Goal: Information Seeking & Learning: Check status

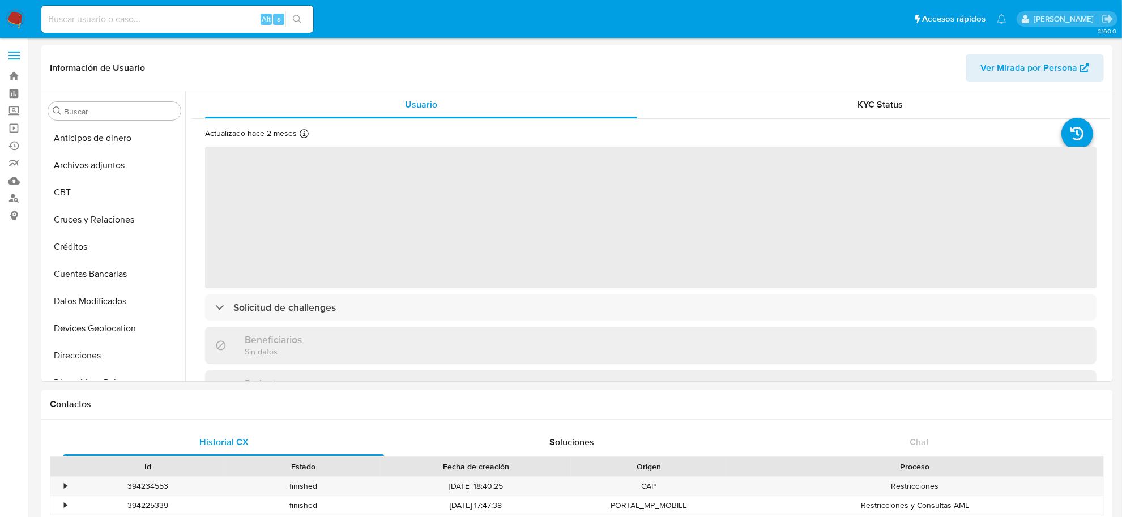
scroll to position [477, 0]
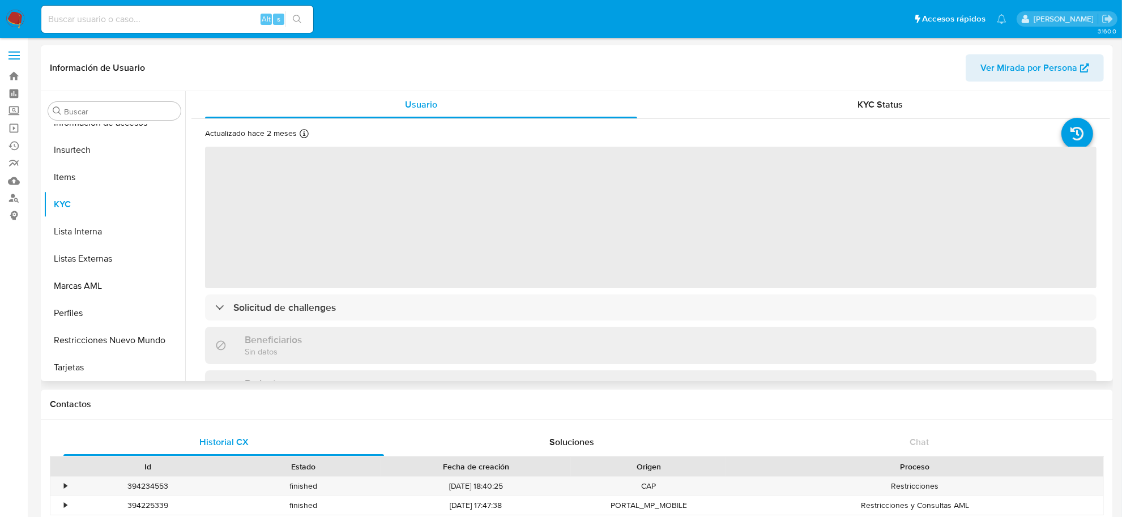
select select "10"
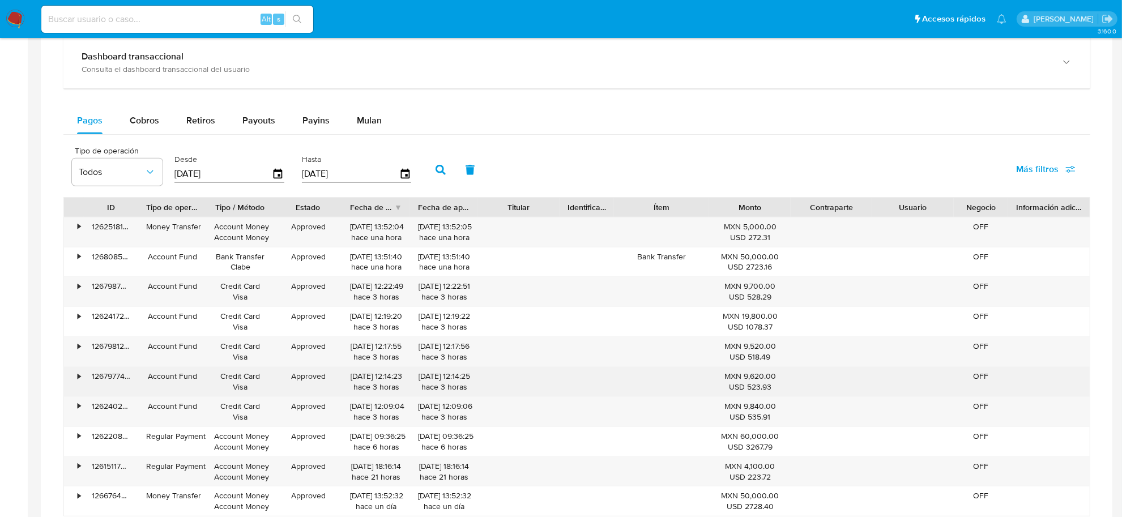
scroll to position [637, 0]
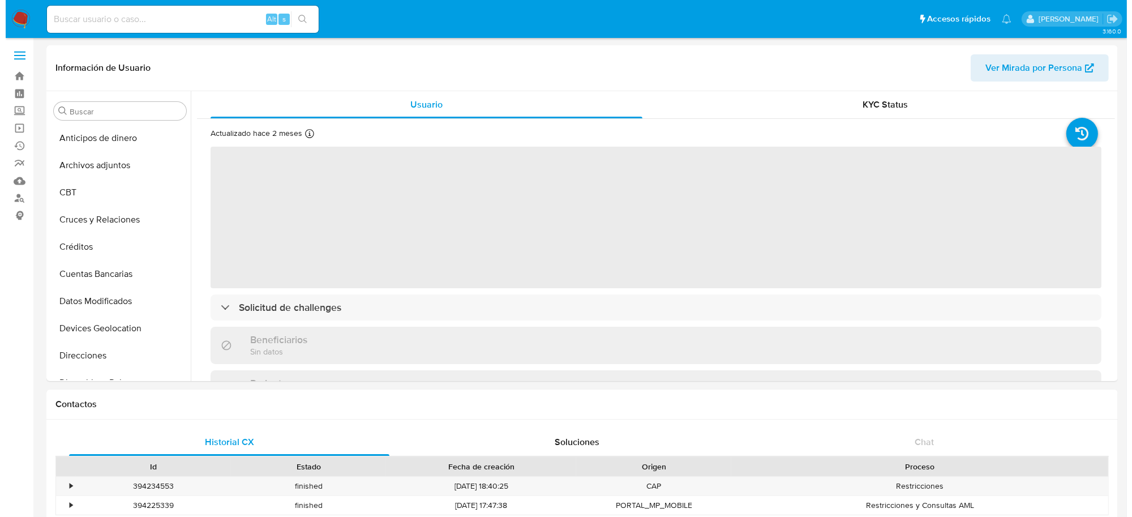
scroll to position [477, 0]
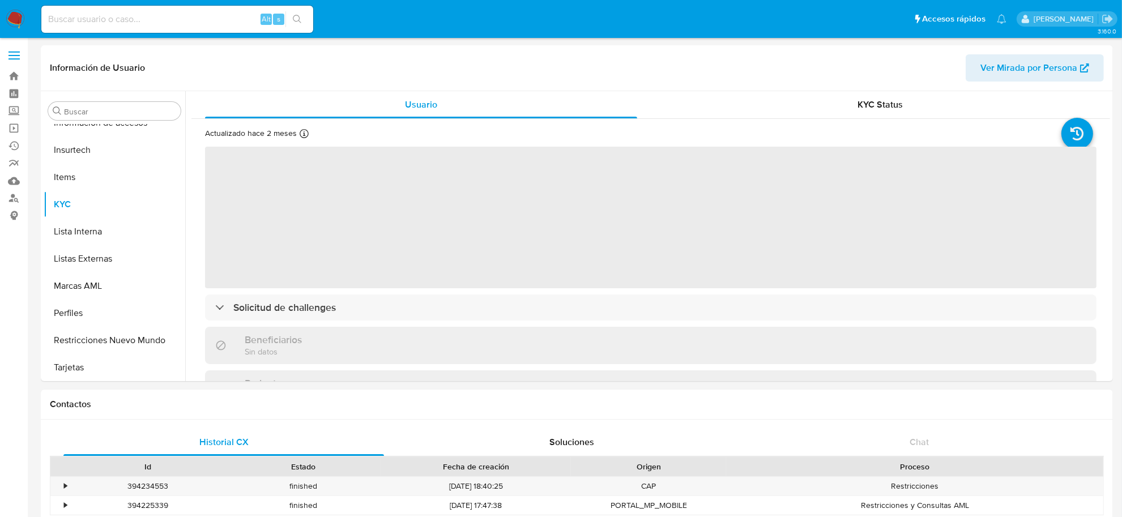
click at [172, 16] on input at bounding box center [177, 19] width 272 height 15
select select "10"
paste input "2377312513"
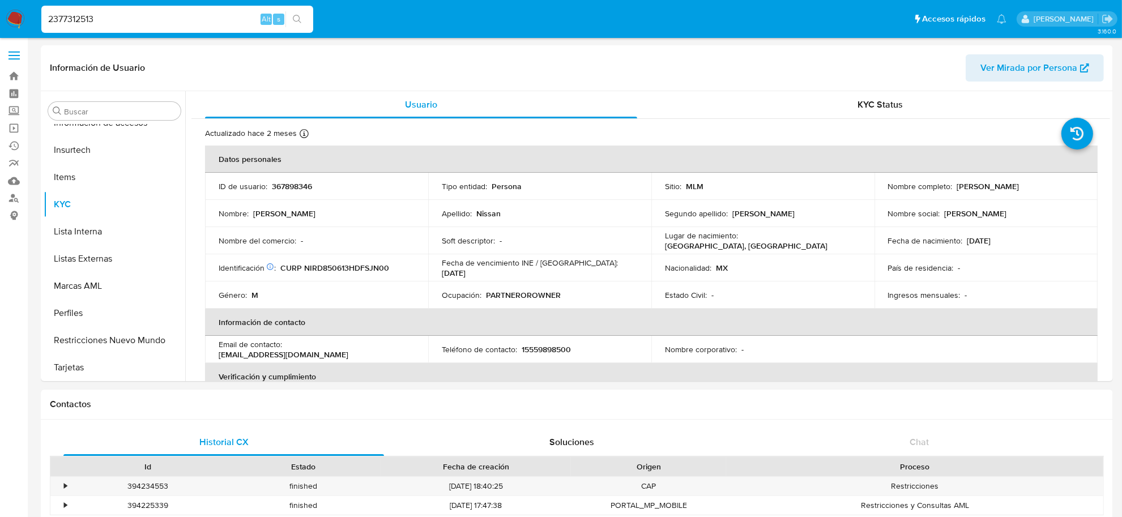
type input "2377312513"
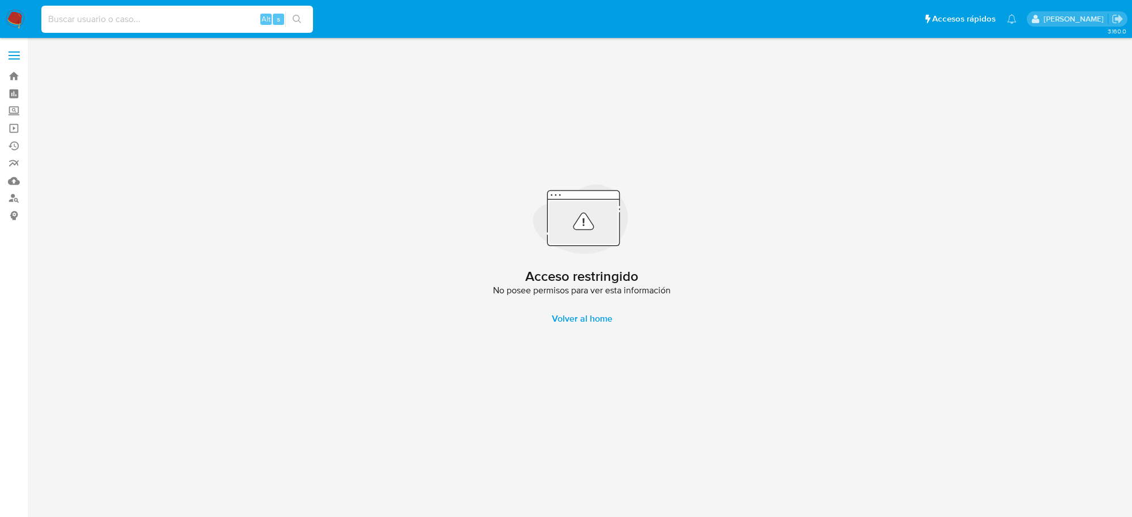
click at [189, 24] on input at bounding box center [177, 19] width 272 height 15
paste input "2377312513"
type input "2377312513"
click at [112, 20] on input "2377312513" at bounding box center [177, 19] width 272 height 15
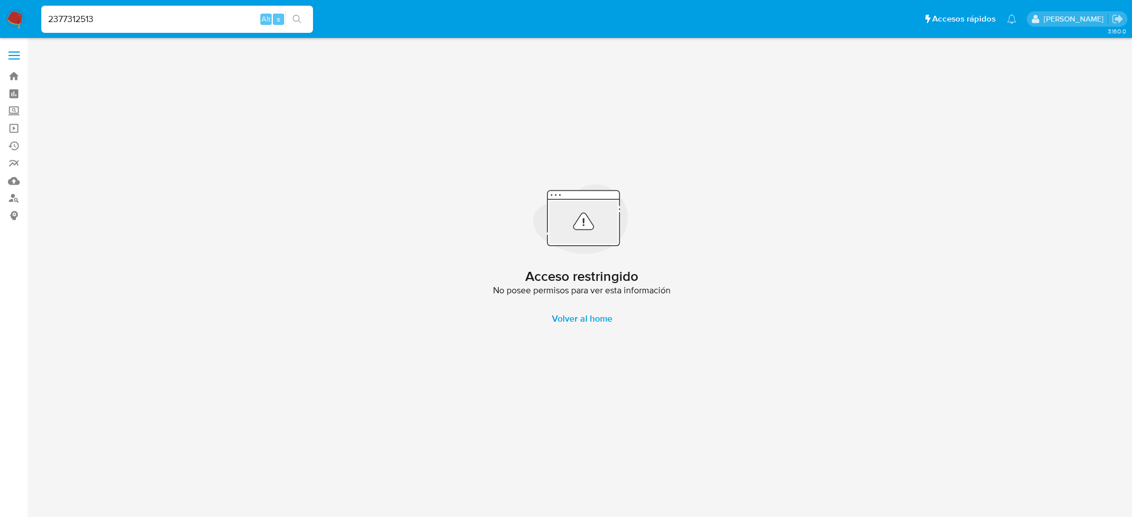
click at [112, 20] on input "2377312513" at bounding box center [177, 19] width 272 height 15
click at [112, 19] on input "2377312513" at bounding box center [177, 19] width 272 height 15
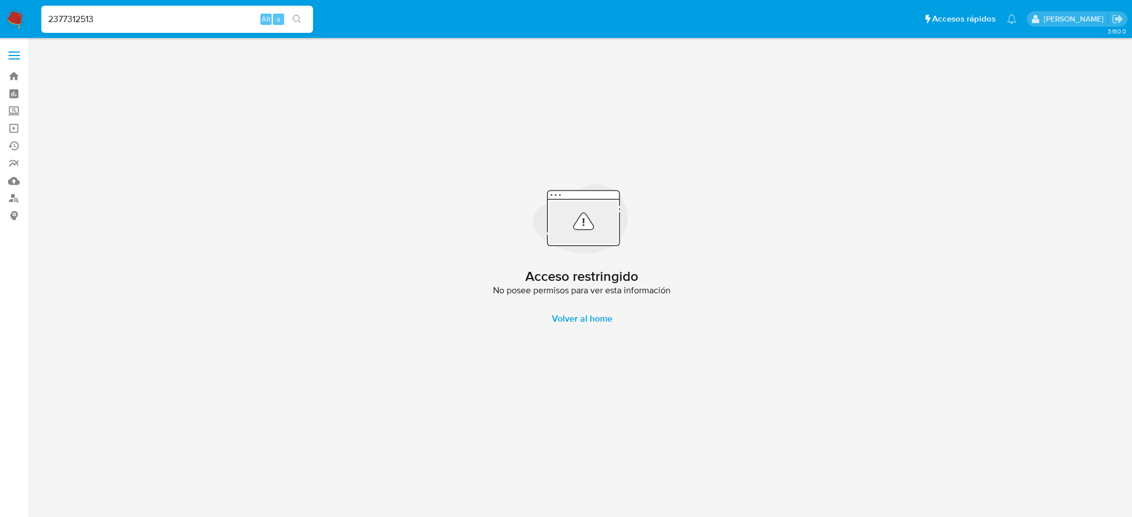
click at [110, 21] on input "2377312513" at bounding box center [177, 19] width 272 height 15
click at [110, 22] on input "2377312513" at bounding box center [177, 19] width 272 height 15
click at [109, 23] on input "2377312513" at bounding box center [177, 19] width 272 height 15
click at [16, 12] on img at bounding box center [15, 19] width 19 height 19
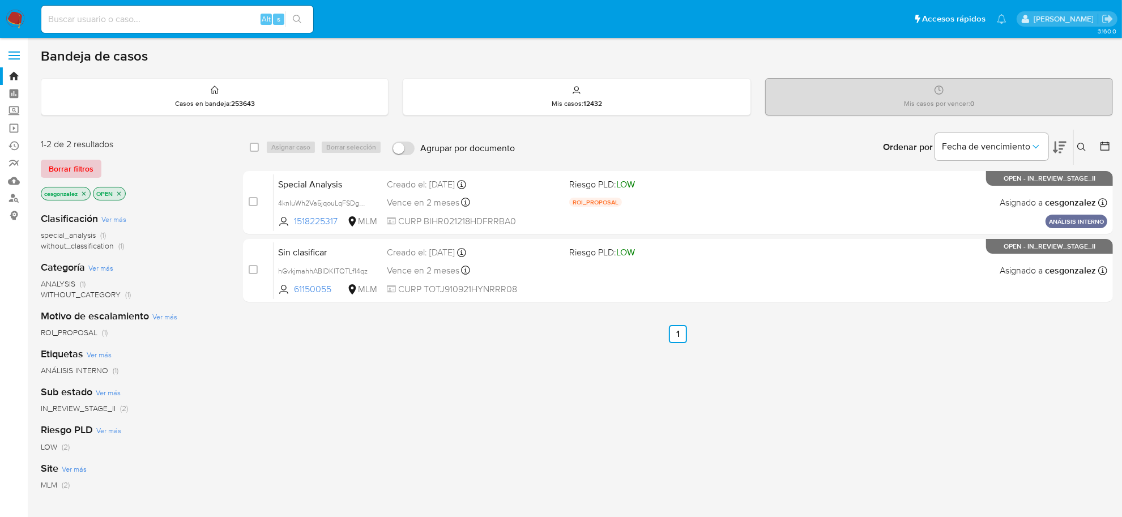
click at [80, 168] on span "Borrar filtros" at bounding box center [71, 169] width 45 height 16
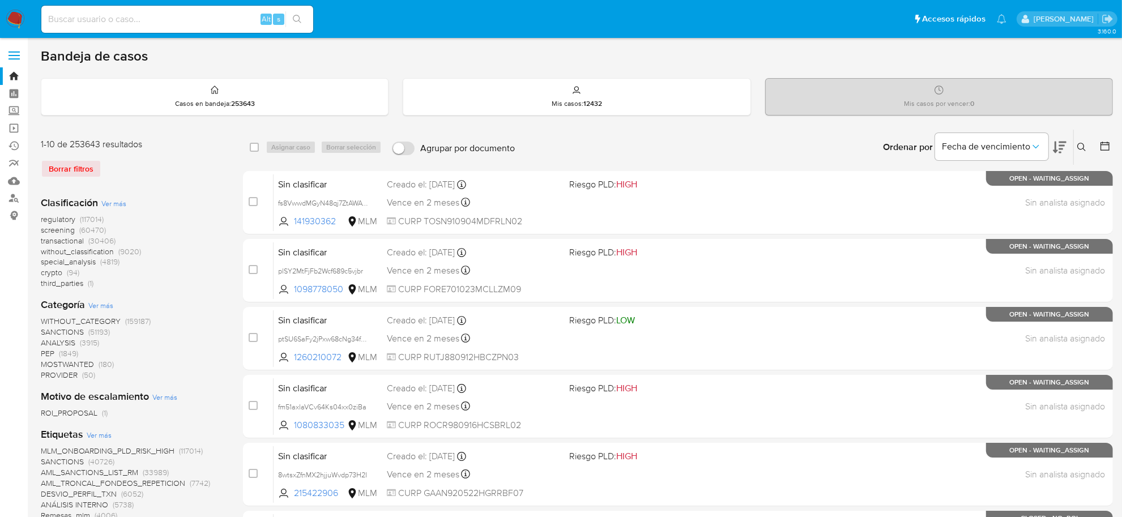
click at [58, 231] on span "screening" at bounding box center [58, 229] width 34 height 11
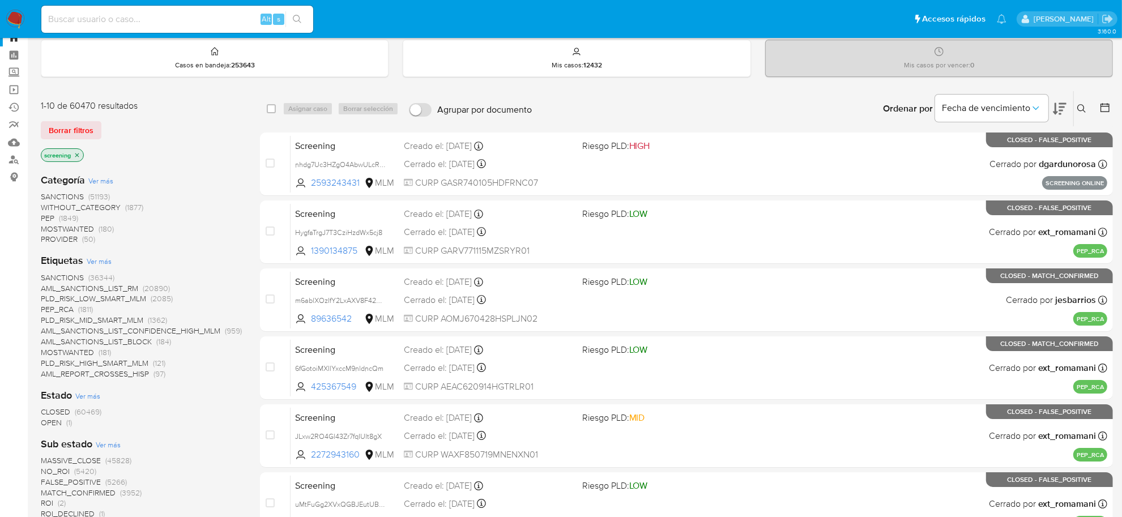
scroll to position [142, 0]
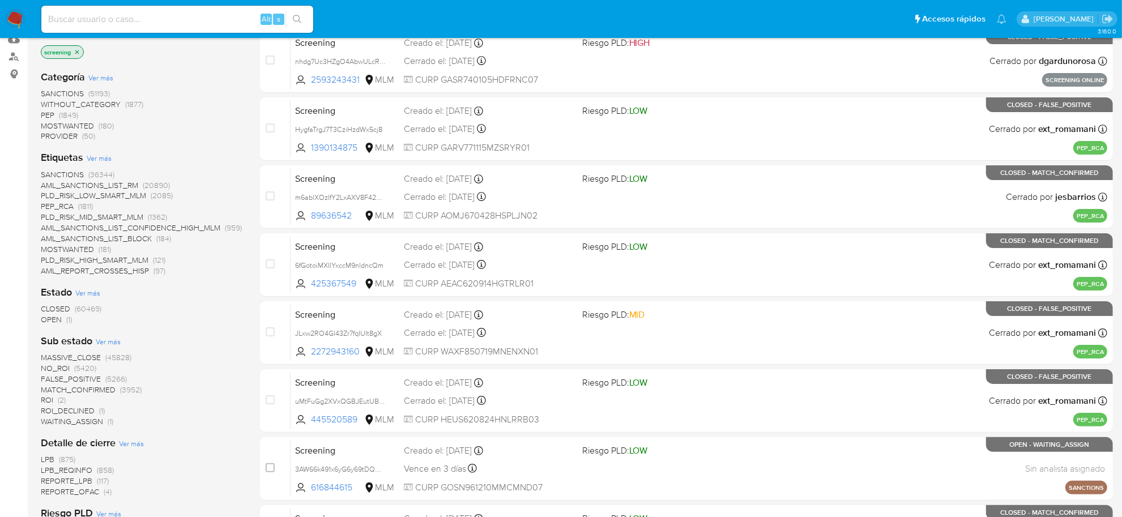
click at [57, 322] on span "OPEN" at bounding box center [51, 319] width 21 height 11
